Goal: Task Accomplishment & Management: Use online tool/utility

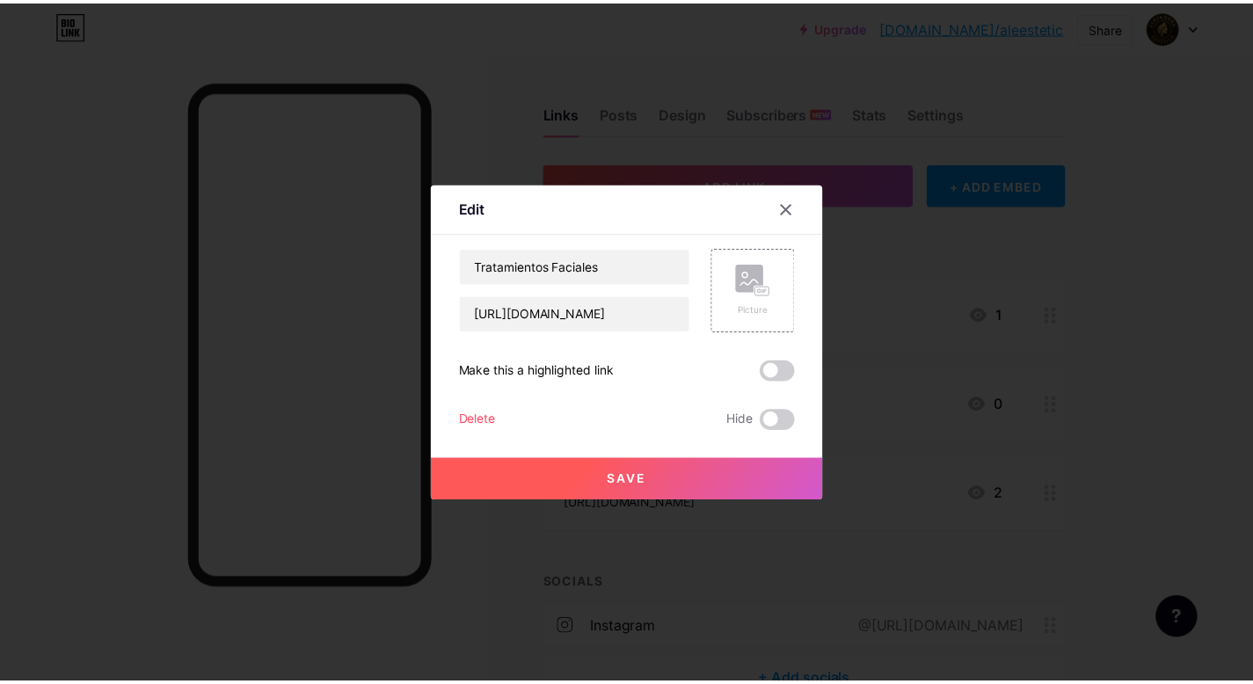
scroll to position [99, 0]
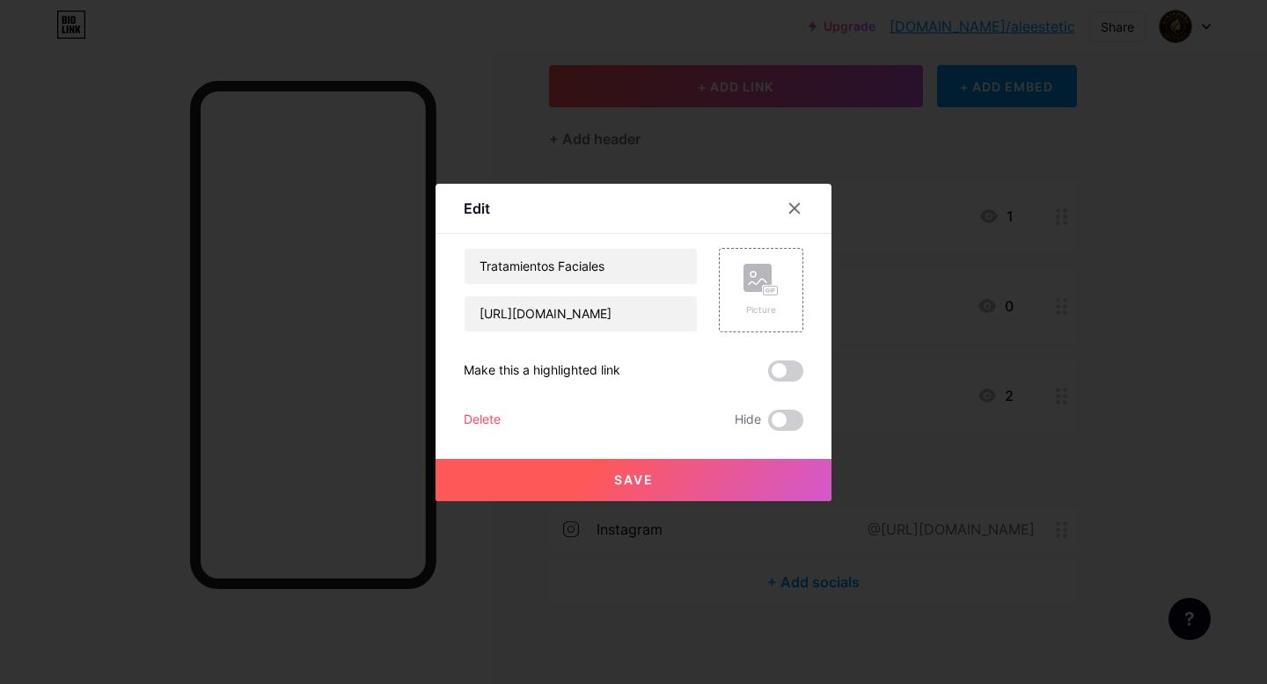
click at [791, 206] on icon at bounding box center [794, 208] width 14 height 14
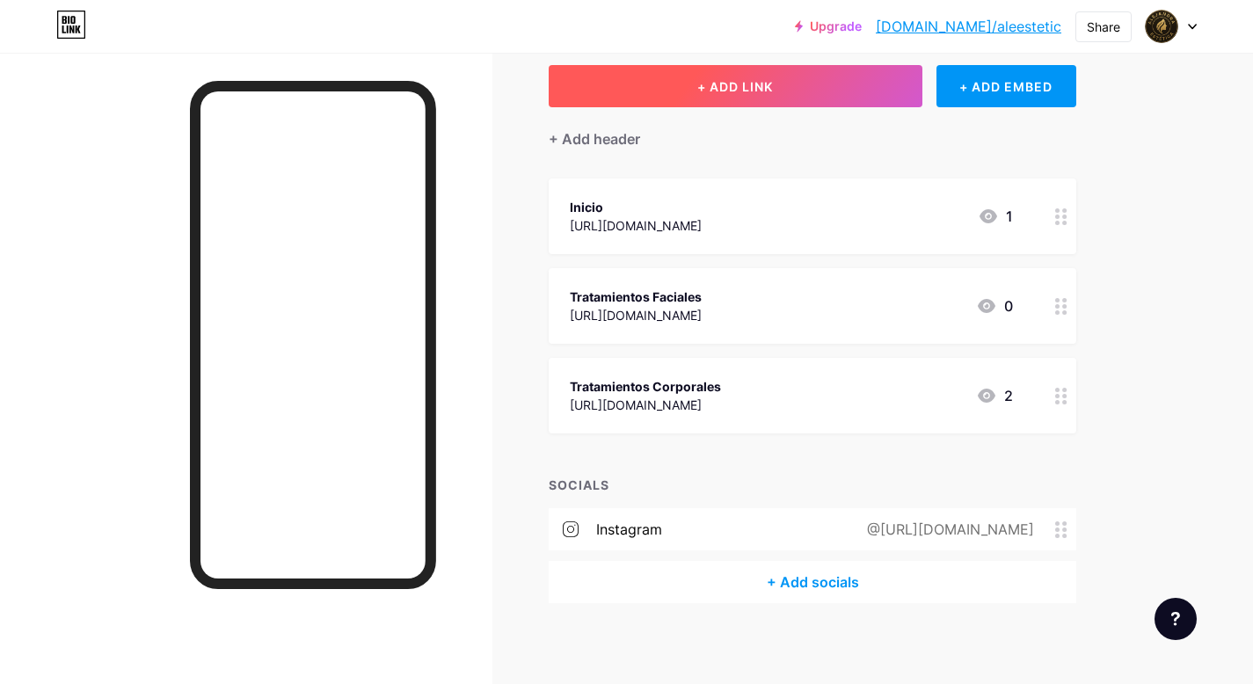
click at [763, 87] on span "+ ADD LINK" at bounding box center [735, 86] width 76 height 15
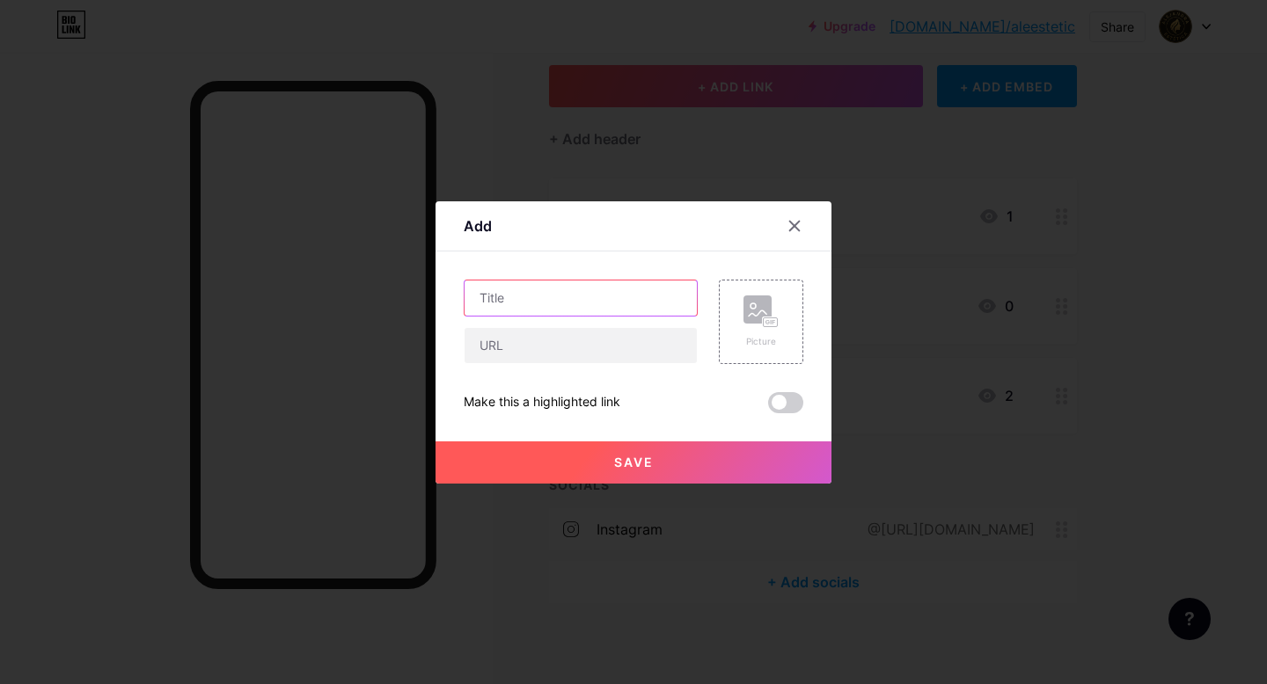
click at [640, 300] on input "text" at bounding box center [580, 298] width 232 height 35
type input "Depilación Definitiva"
click at [549, 346] on input "text" at bounding box center [580, 345] width 232 height 35
paste input "[URL][DOMAIN_NAME]"
type input "[URL][DOMAIN_NAME]"
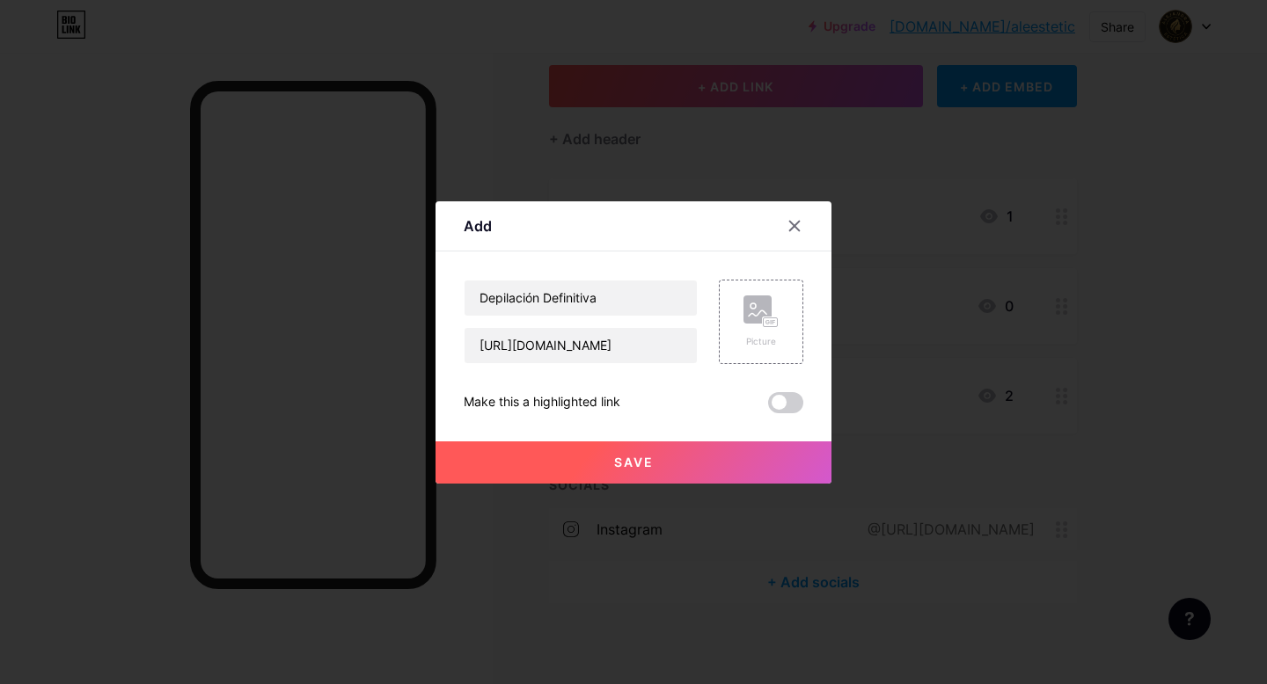
click at [676, 463] on button "Save" at bounding box center [633, 463] width 396 height 42
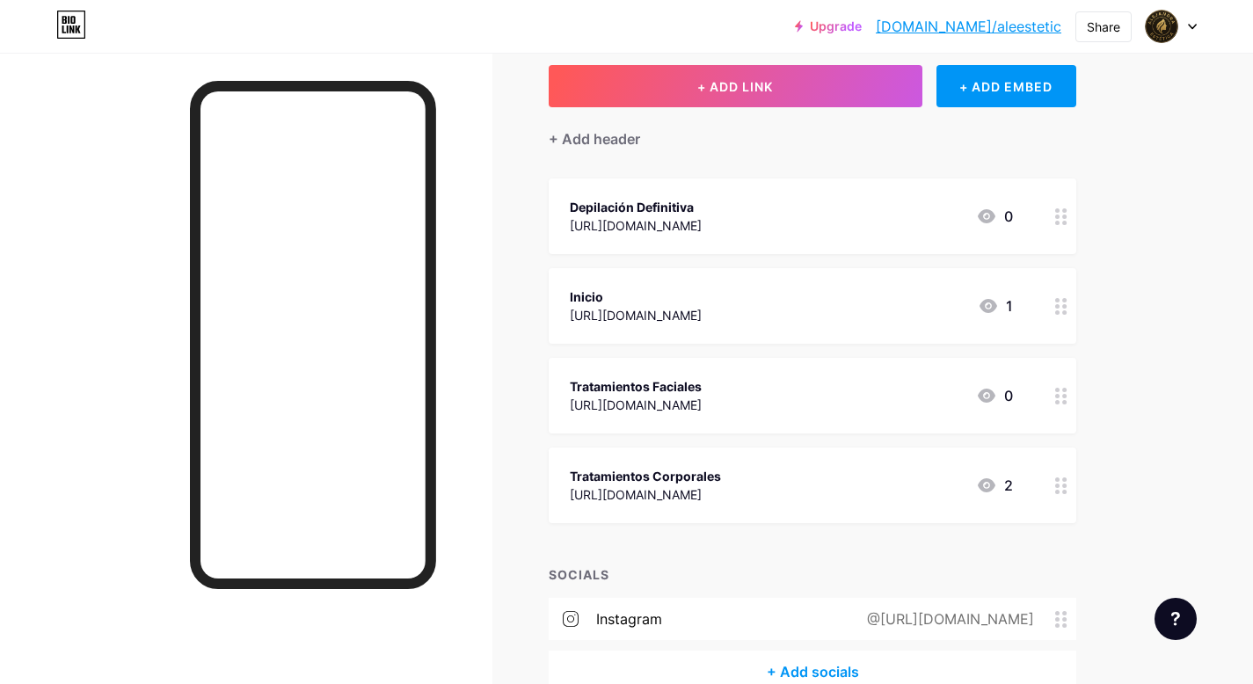
drag, startPoint x: 1040, startPoint y: 210, endPoint x: 969, endPoint y: 384, distance: 188.2
click at [978, 399] on span "Depilación Definitiva [URL][DOMAIN_NAME] 0 Inicio [URL][DOMAIN_NAME] 1 Tratamie…" at bounding box center [813, 351] width 528 height 345
click at [868, 221] on div "Depilación Definitiva [URL][DOMAIN_NAME] 0" at bounding box center [791, 216] width 443 height 40
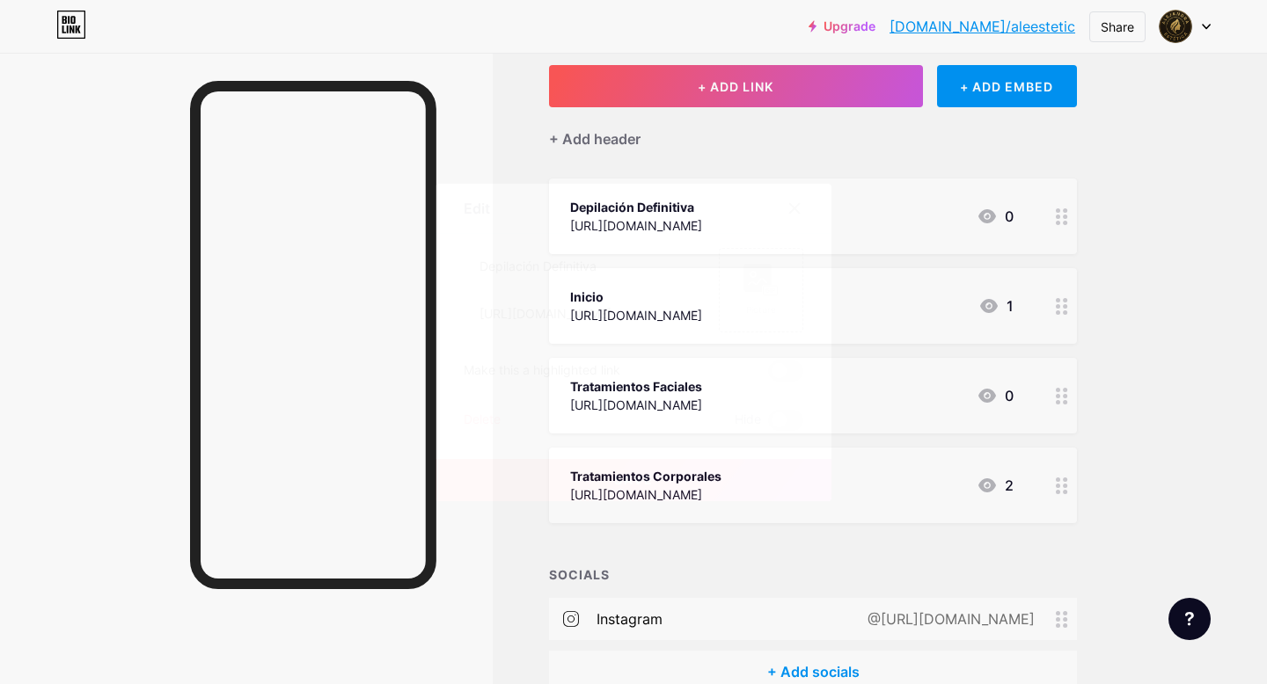
click at [791, 209] on icon at bounding box center [794, 208] width 14 height 14
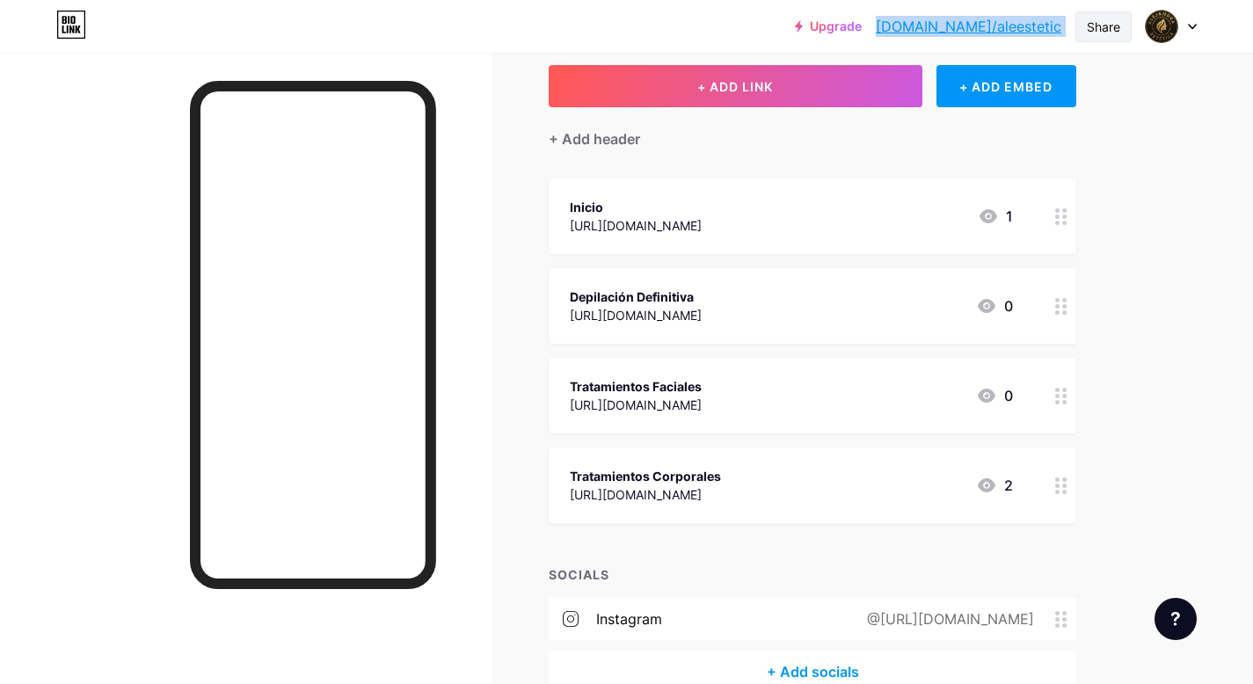
drag, startPoint x: 940, startPoint y: 26, endPoint x: 1076, endPoint y: 29, distance: 135.5
click at [1073, 28] on div "Upgrade [DOMAIN_NAME]/aleest... [DOMAIN_NAME]/aleestetic Share Switch accounts …" at bounding box center [996, 27] width 402 height 32
copy div "[DOMAIN_NAME]/aleestetic Share Switch accounts [PERSON_NAME] [DOMAIN_NAME]/alee…"
